Goal: Task Accomplishment & Management: Use online tool/utility

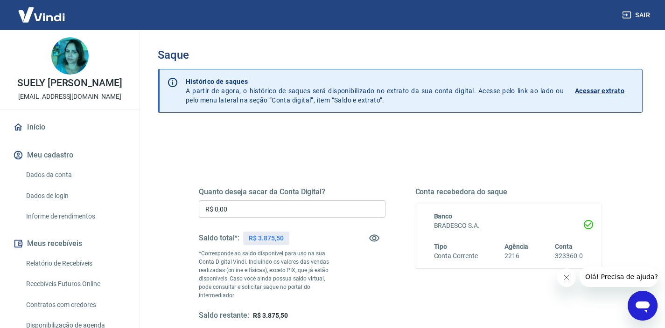
click at [238, 211] on input "R$ 0,00" at bounding box center [292, 209] width 187 height 17
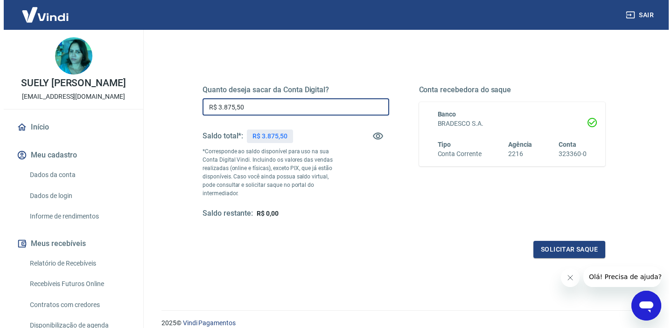
scroll to position [104, 0]
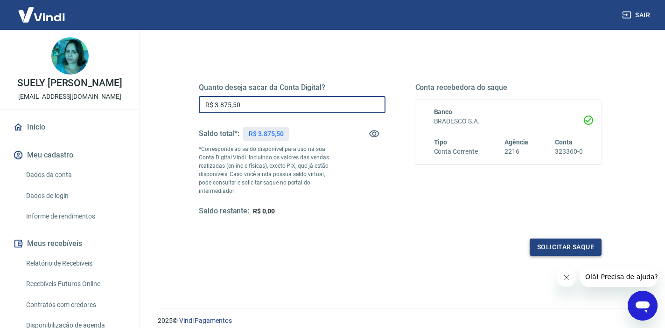
type input "R$ 3.875,50"
click at [551, 239] on button "Solicitar saque" at bounding box center [565, 247] width 72 height 17
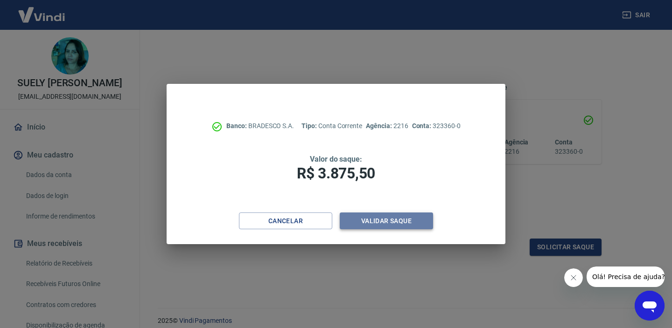
click at [403, 222] on button "Validar saque" at bounding box center [386, 221] width 93 height 17
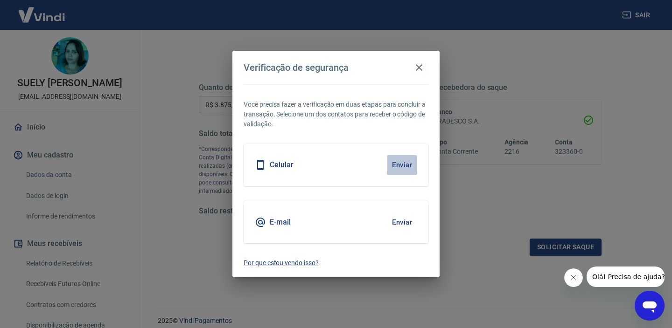
click at [393, 164] on button "Enviar" at bounding box center [402, 165] width 30 height 20
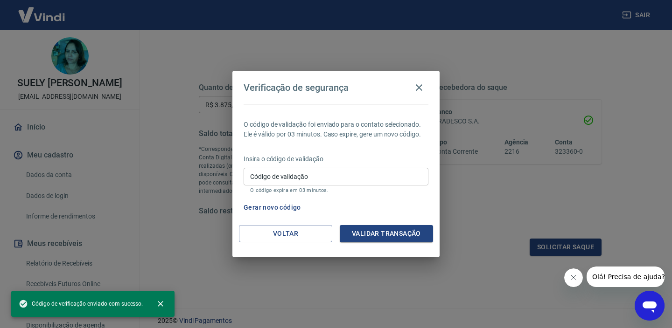
click at [351, 176] on input "Código de validação" at bounding box center [335, 176] width 185 height 17
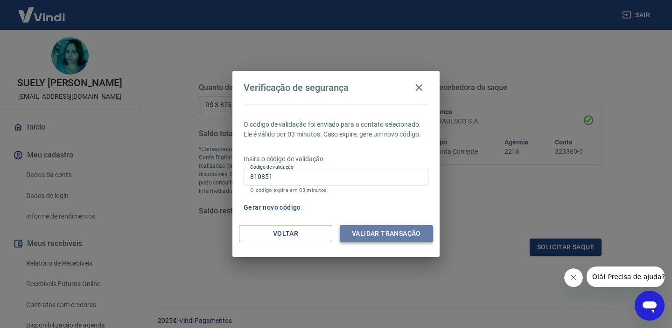
click at [412, 230] on button "Validar transação" at bounding box center [386, 233] width 93 height 17
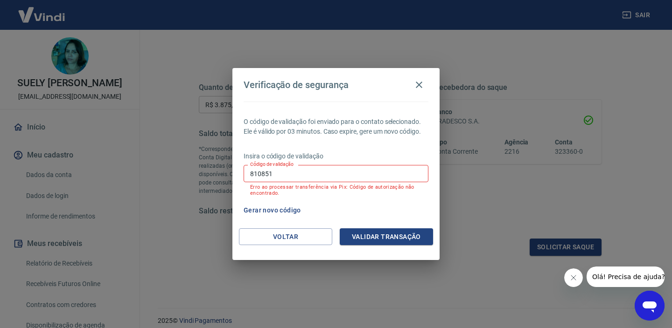
click at [272, 210] on button "Gerar novo código" at bounding box center [272, 210] width 65 height 17
click at [286, 175] on input "810851" at bounding box center [335, 173] width 185 height 17
type input "8"
click at [265, 211] on button "Gerar novo código" at bounding box center [272, 210] width 65 height 17
click at [422, 84] on icon "button" at bounding box center [418, 84] width 11 height 11
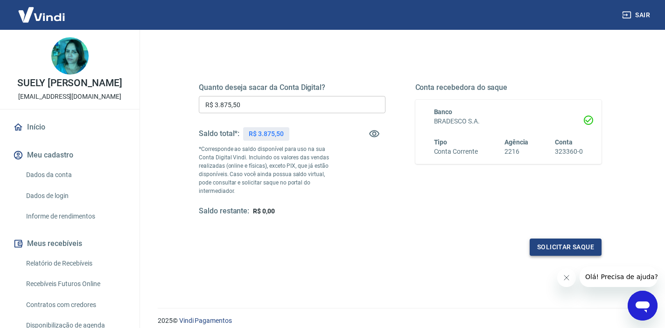
click at [565, 241] on button "Solicitar saque" at bounding box center [565, 247] width 72 height 17
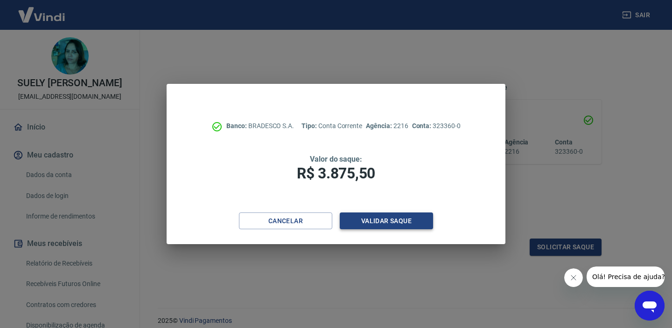
click at [416, 222] on button "Validar saque" at bounding box center [386, 221] width 93 height 17
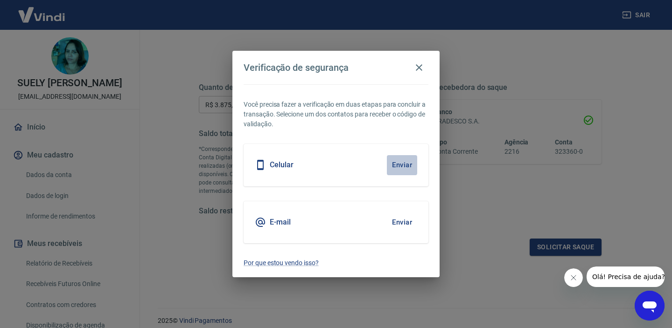
click at [408, 165] on button "Enviar" at bounding box center [402, 165] width 30 height 20
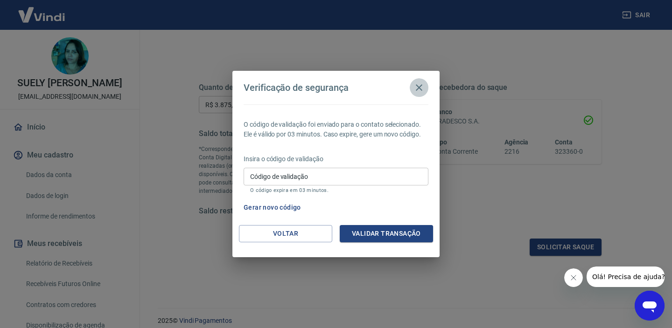
click at [418, 88] on icon "button" at bounding box center [418, 87] width 11 height 11
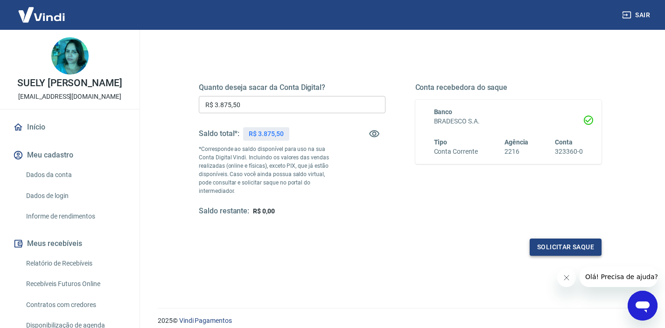
click at [550, 239] on button "Solicitar saque" at bounding box center [565, 247] width 72 height 17
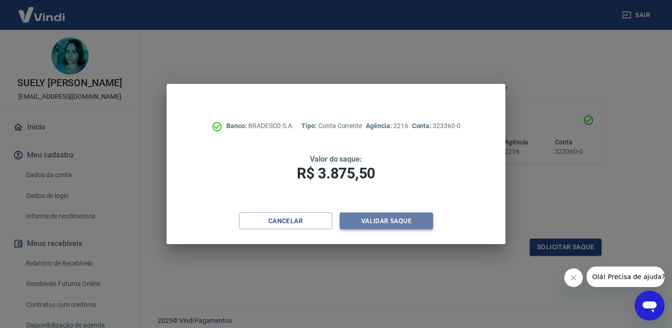
click at [392, 225] on button "Validar saque" at bounding box center [386, 221] width 93 height 17
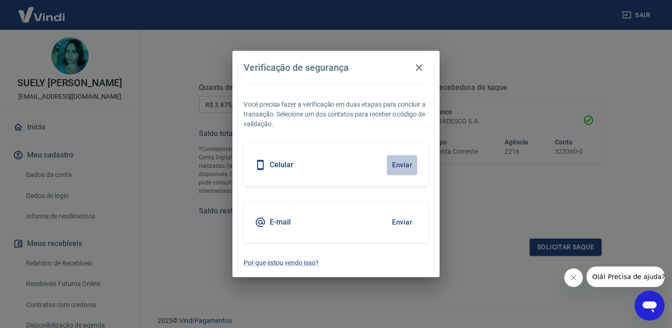
click at [401, 162] on button "Enviar" at bounding box center [402, 165] width 30 height 20
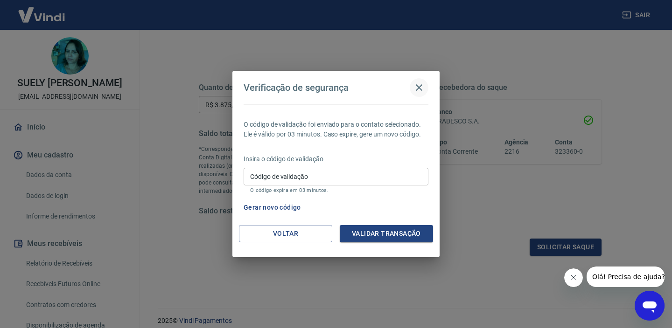
click at [419, 86] on icon "button" at bounding box center [418, 87] width 11 height 11
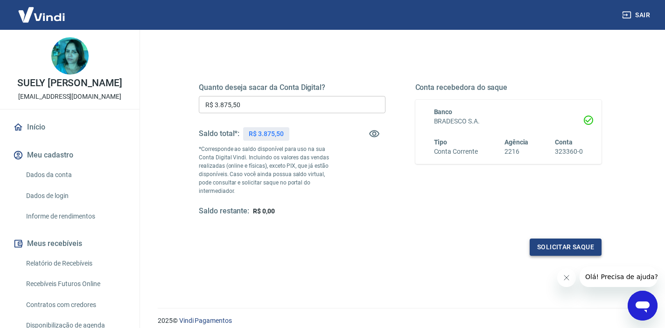
click at [560, 242] on button "Solicitar saque" at bounding box center [565, 247] width 72 height 17
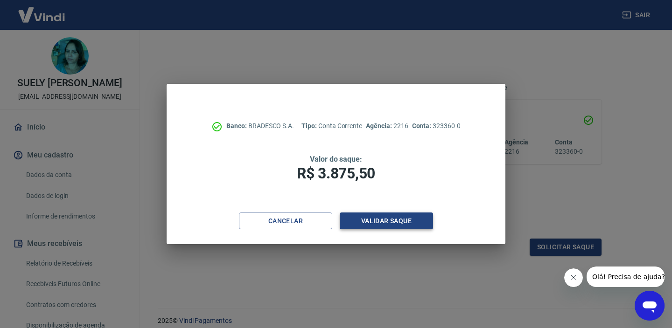
click at [393, 220] on button "Validar saque" at bounding box center [386, 221] width 93 height 17
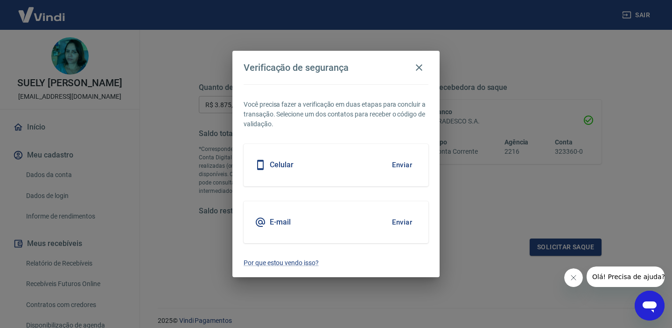
click at [403, 222] on button "Enviar" at bounding box center [402, 223] width 30 height 20
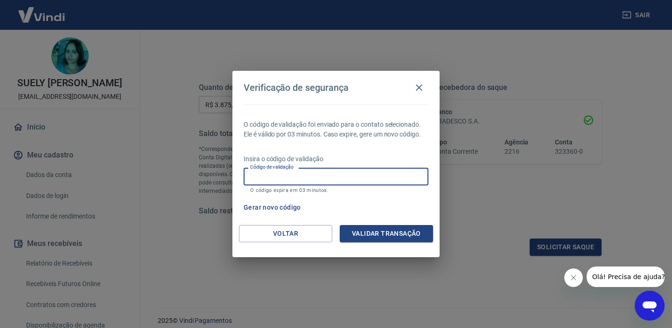
click at [267, 179] on input "Código de validação" at bounding box center [335, 176] width 185 height 17
type input "607771"
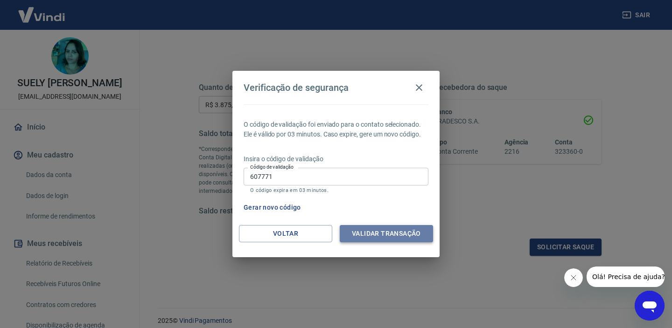
click at [368, 228] on button "Validar transação" at bounding box center [386, 233] width 93 height 17
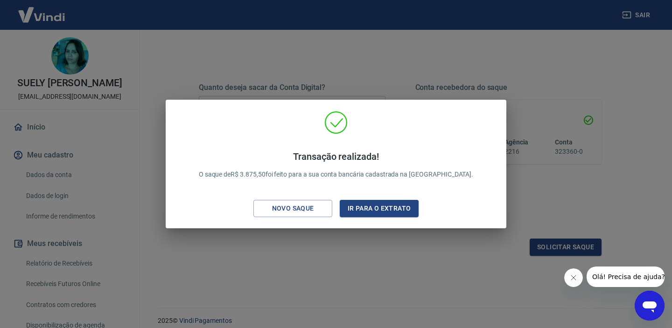
click at [342, 60] on div "Transação realizada! O saque de R$ 3.875,50 foi feito para a sua conta bancária…" at bounding box center [336, 164] width 672 height 328
